Goal: Information Seeking & Learning: Learn about a topic

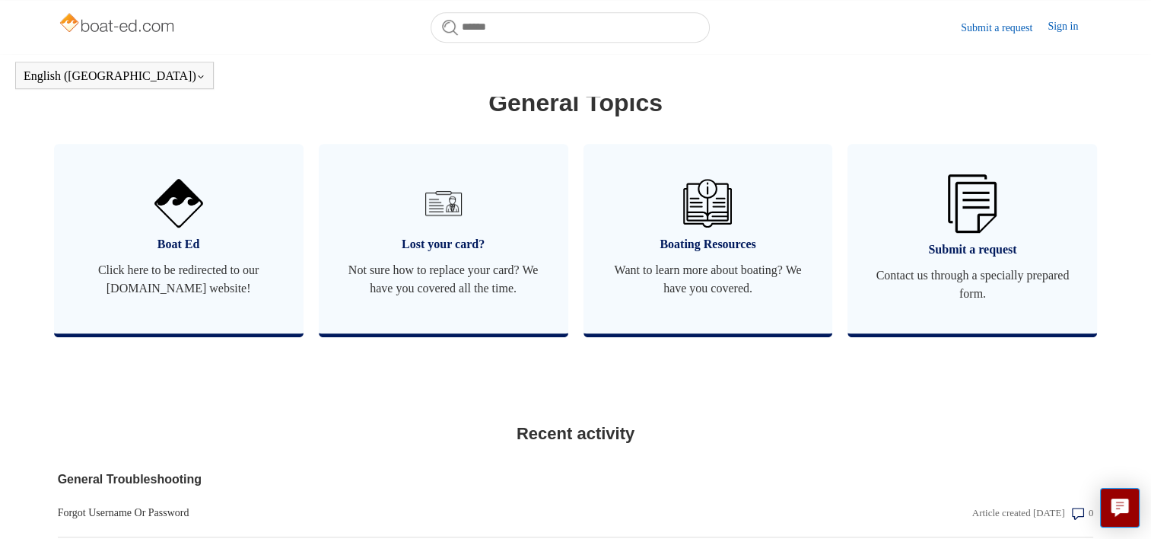
scroll to position [868, 0]
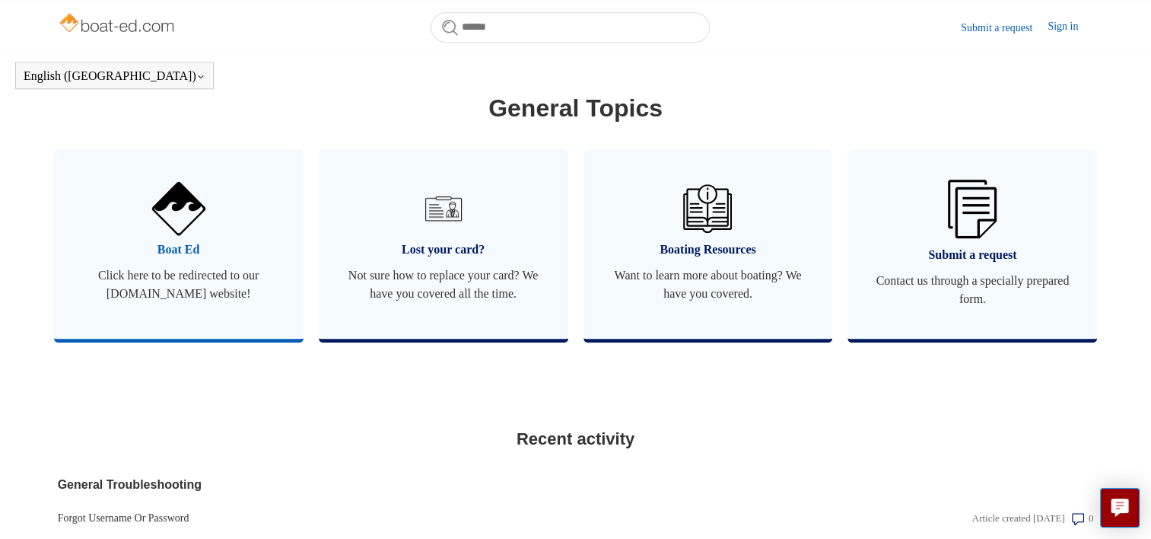
type input "**********"
click at [212, 280] on span "Click here to be redirected to our [DOMAIN_NAME] website!" at bounding box center [179, 284] width 204 height 37
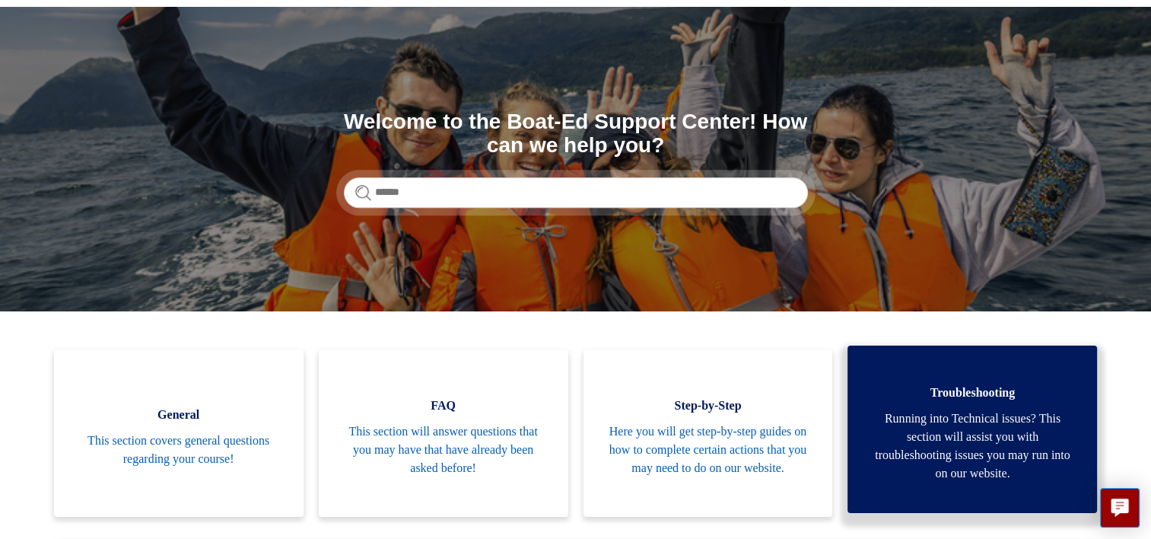
scroll to position [93, 0]
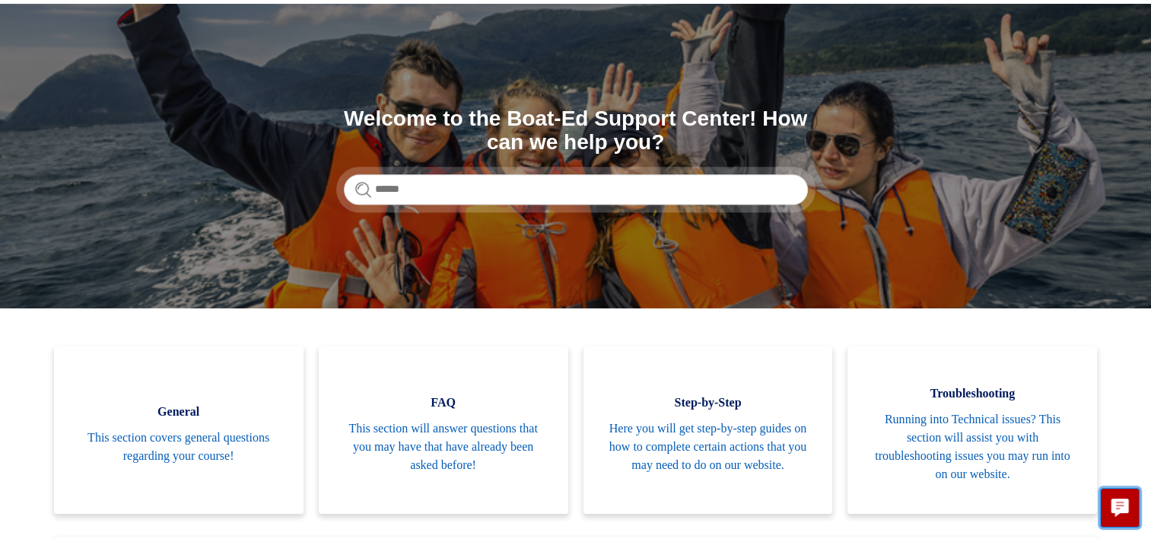
click at [1121, 496] on button "Live chat" at bounding box center [1120, 508] width 40 height 40
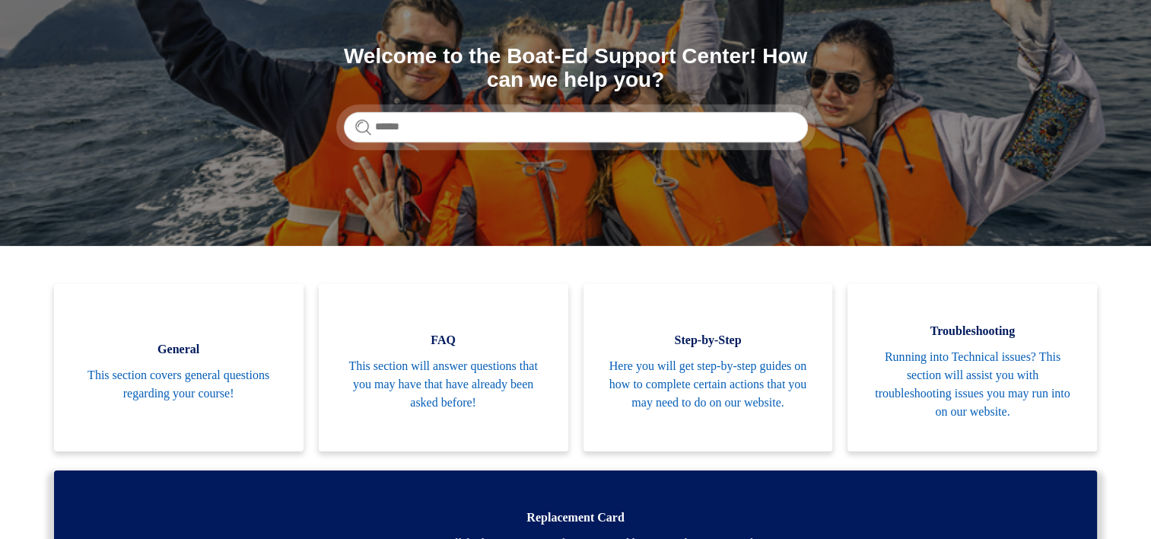
click at [812, 536] on link "Replacement Card Here you will find state contact information and how to replac…" at bounding box center [576, 526] width 1044 height 113
